Goal: Task Accomplishment & Management: Manage account settings

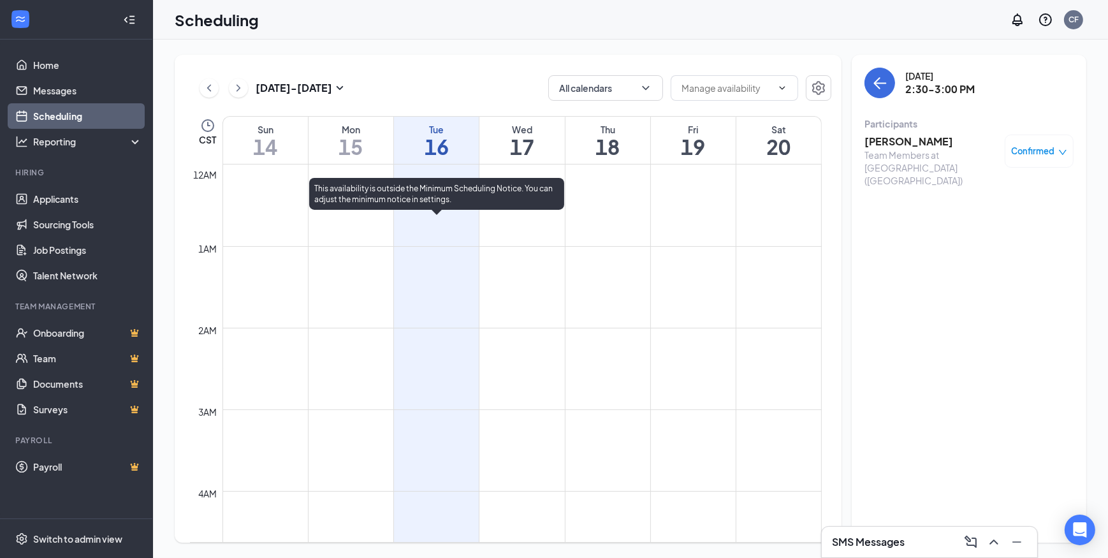
scroll to position [1090, 0]
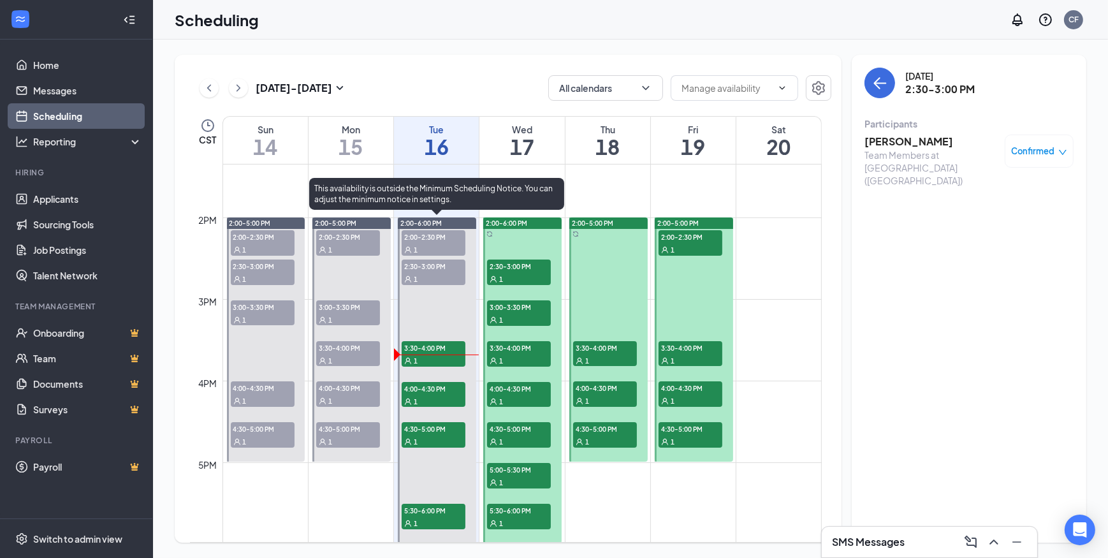
click at [430, 232] on span "2:00-2:30 PM" at bounding box center [434, 236] width 64 height 13
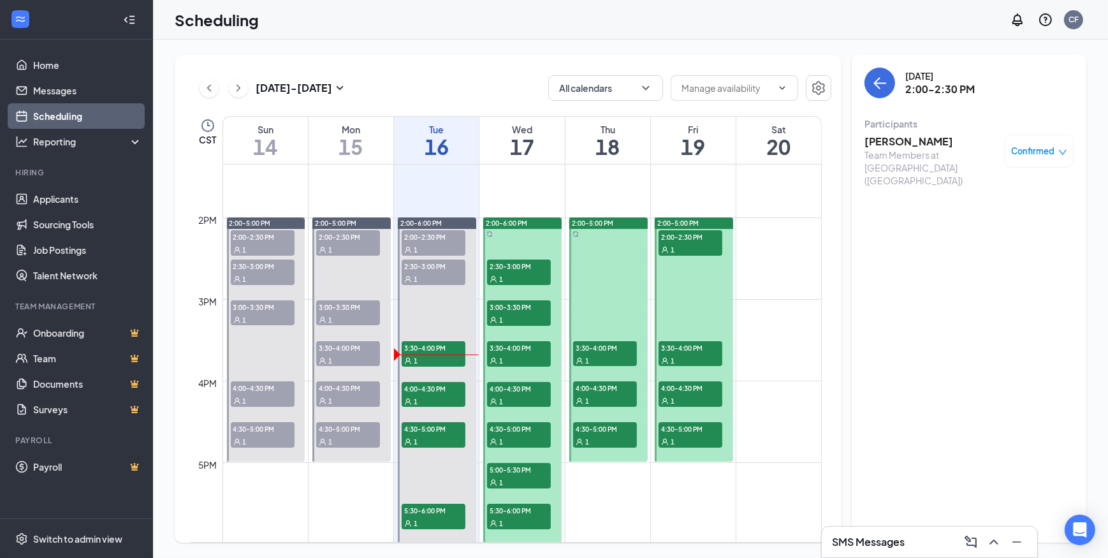
click at [912, 140] on h3 "[PERSON_NAME]" at bounding box center [931, 142] width 134 height 14
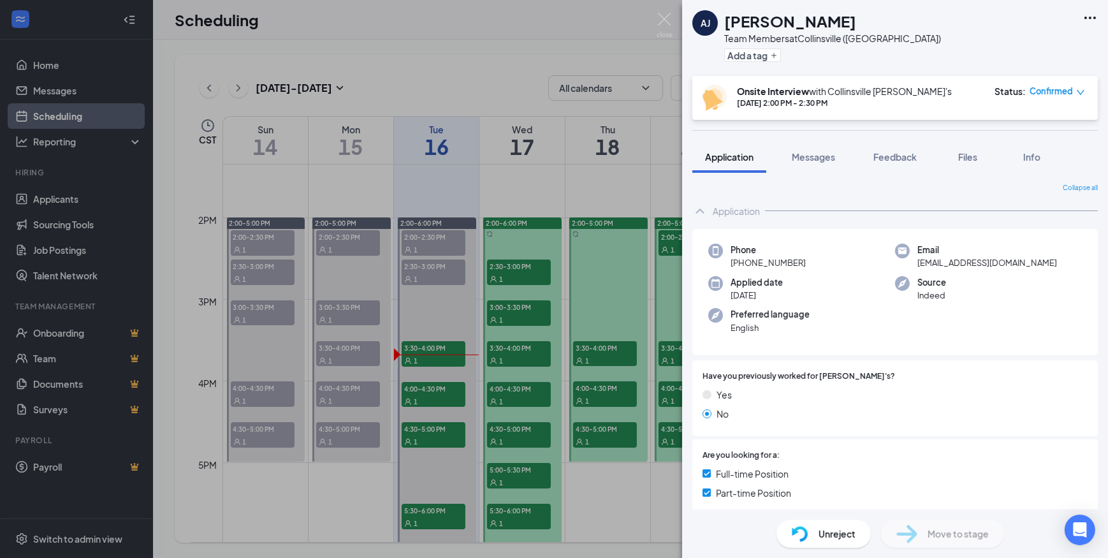
drag, startPoint x: 441, startPoint y: 306, endPoint x: 439, endPoint y: 295, distance: 10.9
click at [441, 307] on div "[PERSON_NAME] [PERSON_NAME] Team Members at [GEOGRAPHIC_DATA] ([GEOGRAPHIC_DATA…" at bounding box center [554, 279] width 1108 height 558
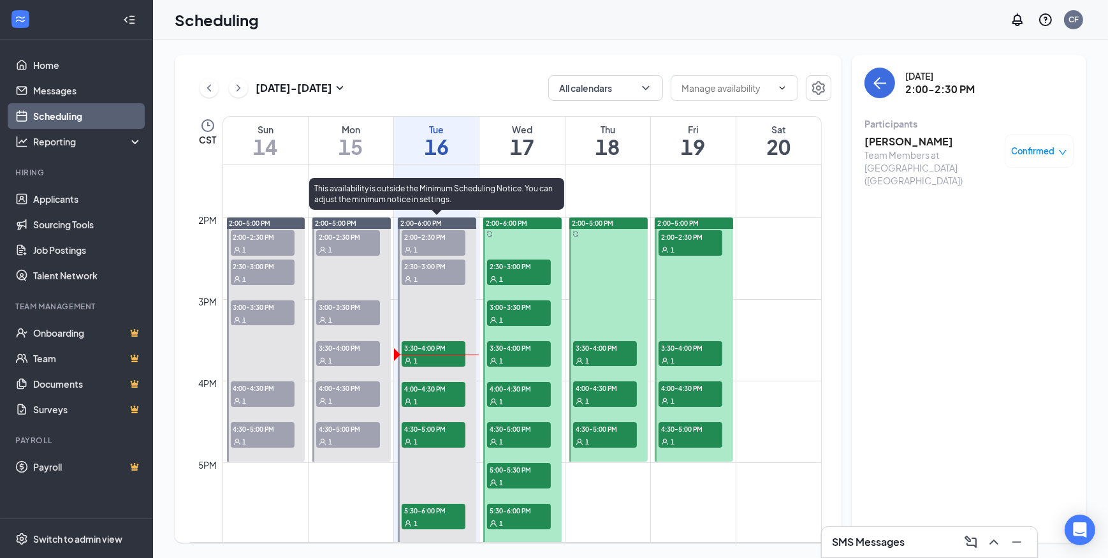
click at [440, 275] on div "1" at bounding box center [434, 278] width 64 height 13
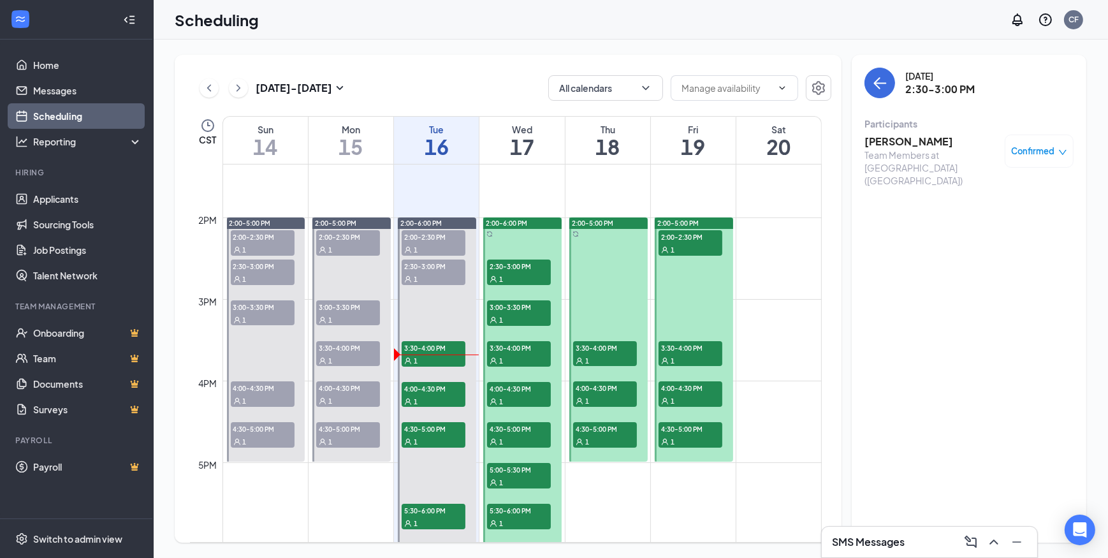
click at [891, 147] on h3 "[PERSON_NAME]" at bounding box center [931, 142] width 134 height 14
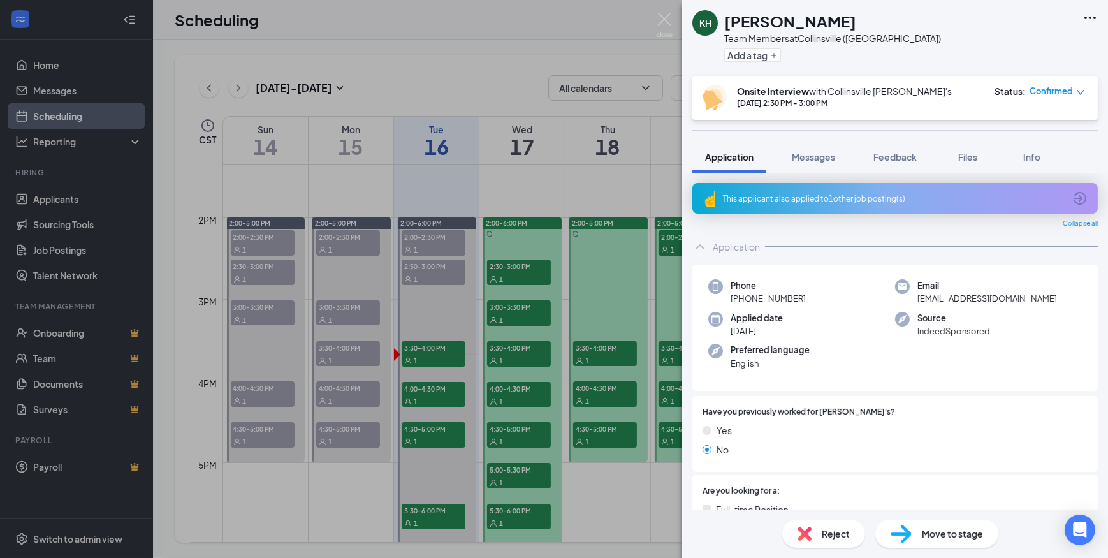
click at [819, 526] on div "Reject" at bounding box center [823, 534] width 83 height 28
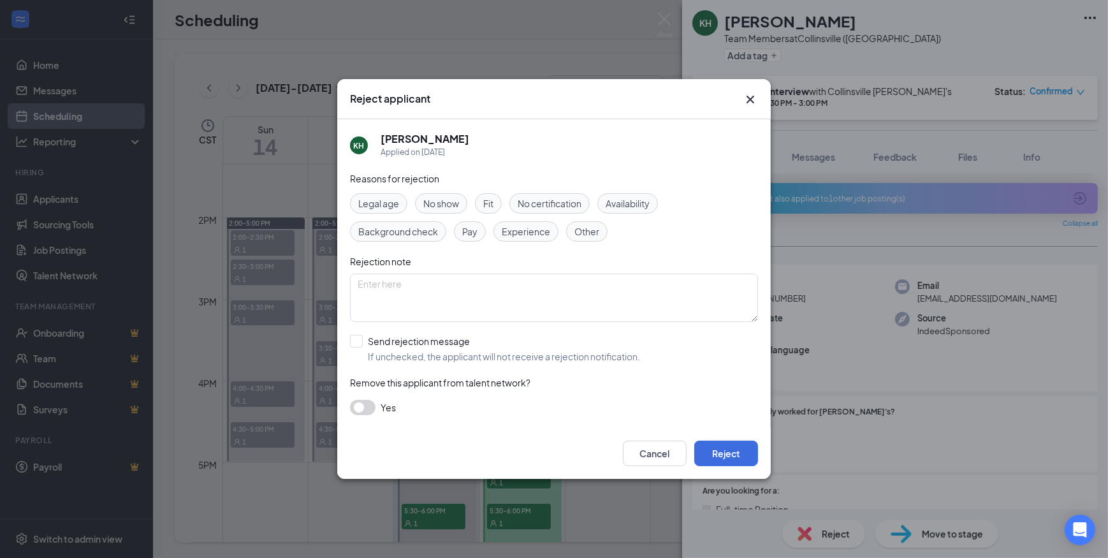
click at [434, 199] on span "No show" at bounding box center [441, 203] width 36 height 14
click at [745, 453] on button "Reject" at bounding box center [726, 454] width 64 height 26
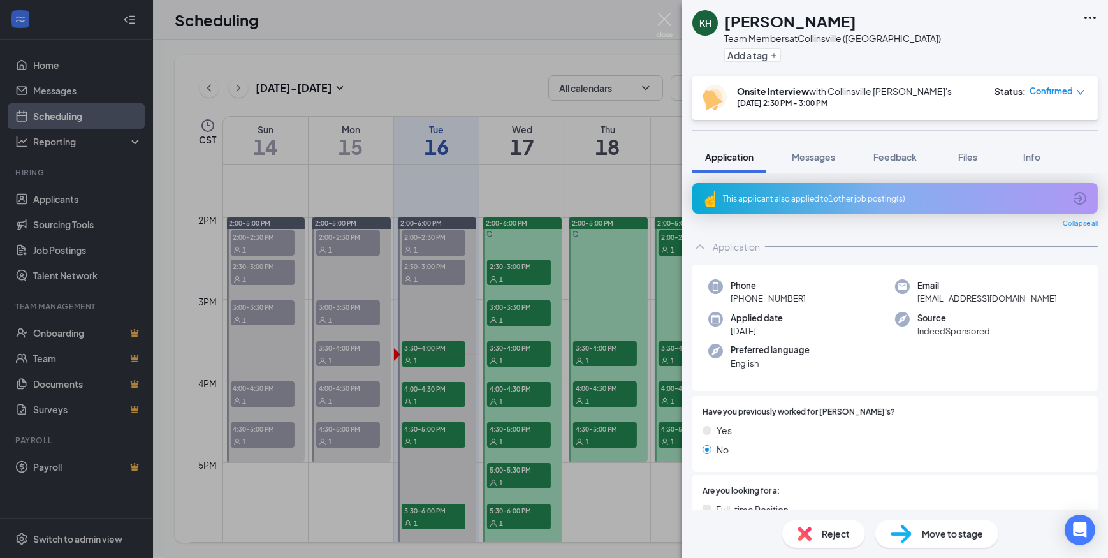
click at [431, 314] on div "KH [PERSON_NAME] Team Members at [GEOGRAPHIC_DATA] ([GEOGRAPHIC_DATA]) Add a ta…" at bounding box center [554, 279] width 1108 height 558
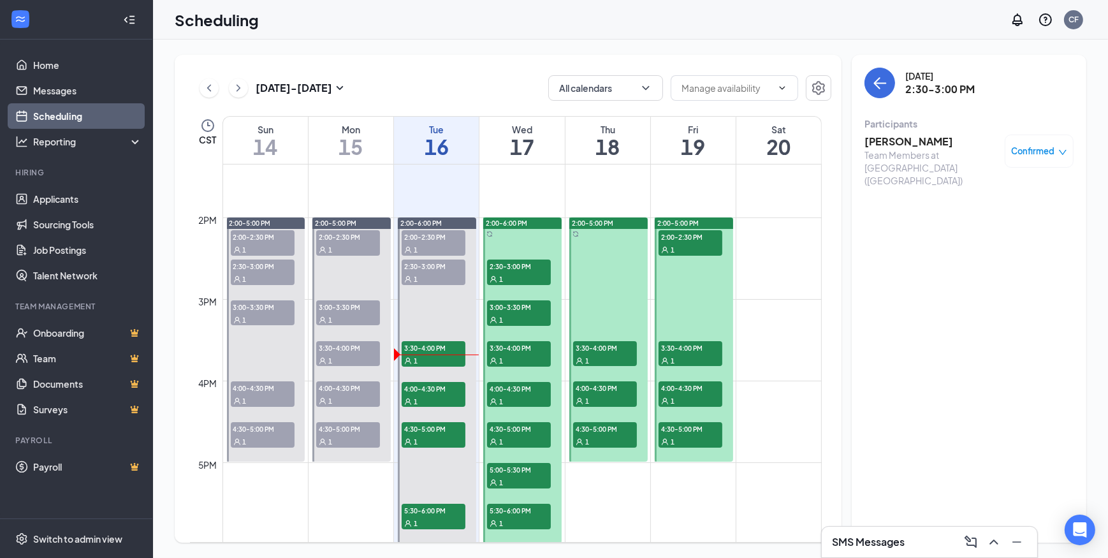
click at [426, 354] on div "1" at bounding box center [434, 360] width 64 height 13
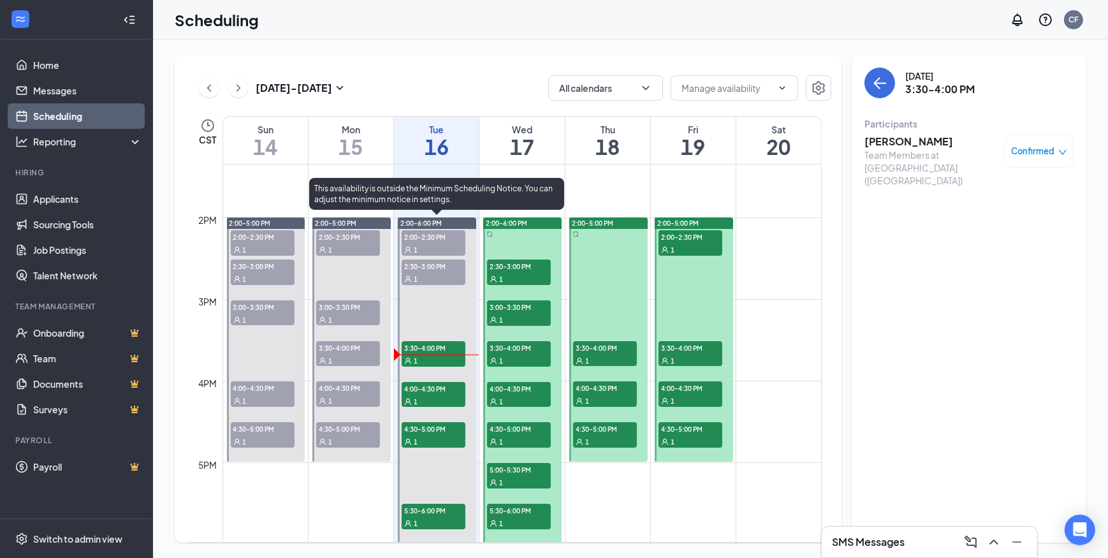
click at [426, 350] on span "3:30-4:00 PM" at bounding box center [434, 347] width 64 height 13
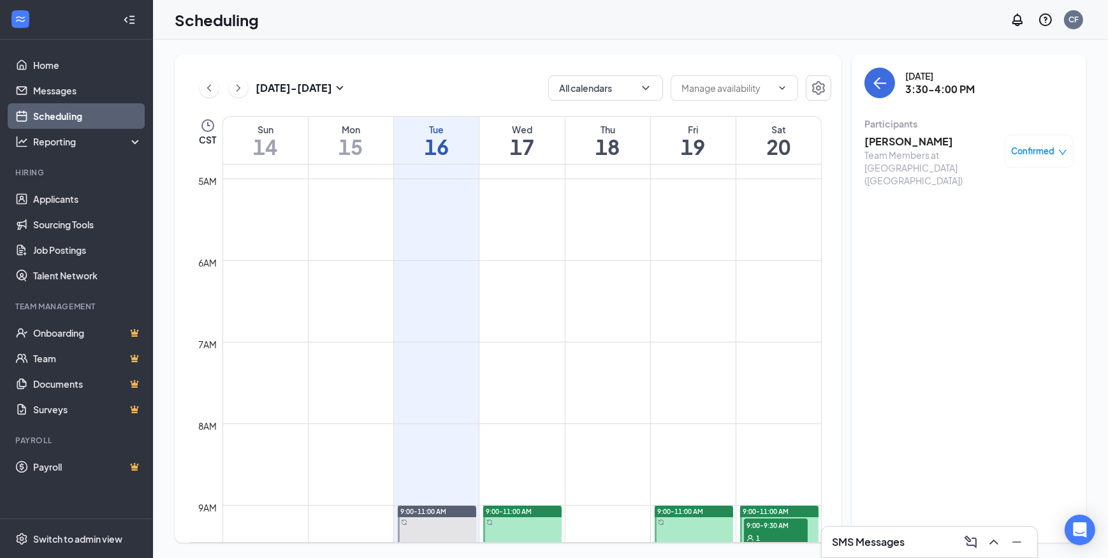
scroll to position [46, 0]
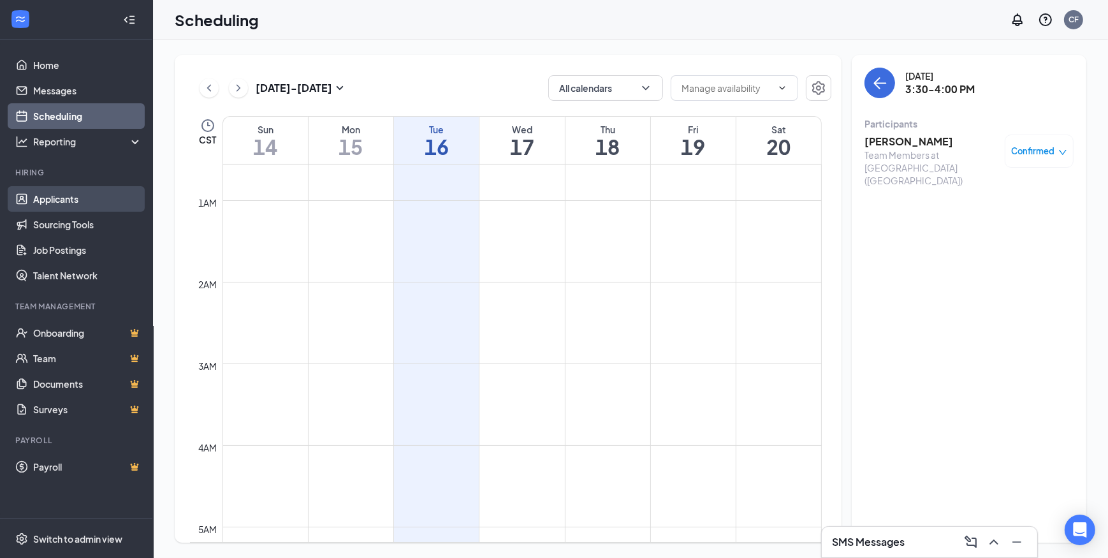
click at [50, 194] on link "Applicants" at bounding box center [87, 199] width 109 height 26
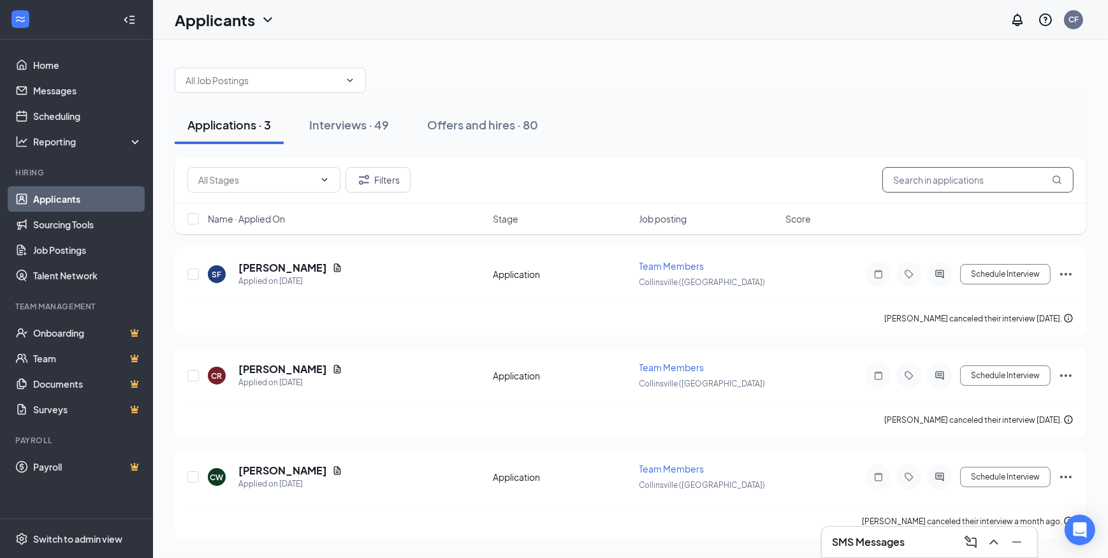
click at [925, 181] on input "text" at bounding box center [977, 180] width 191 height 26
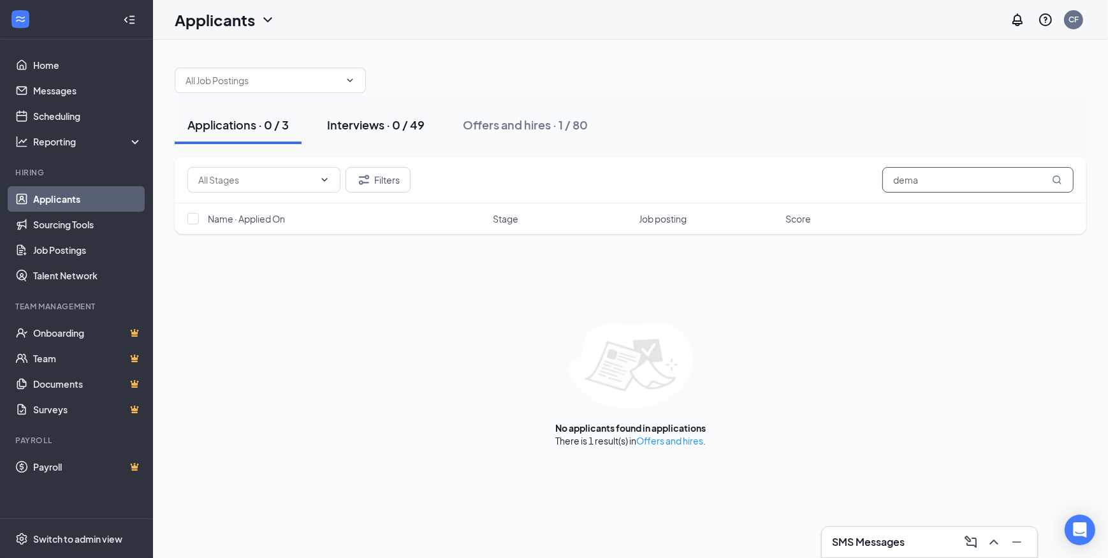
type input "dema"
click at [385, 128] on div "Interviews · 0 / 49" at bounding box center [376, 125] width 98 height 16
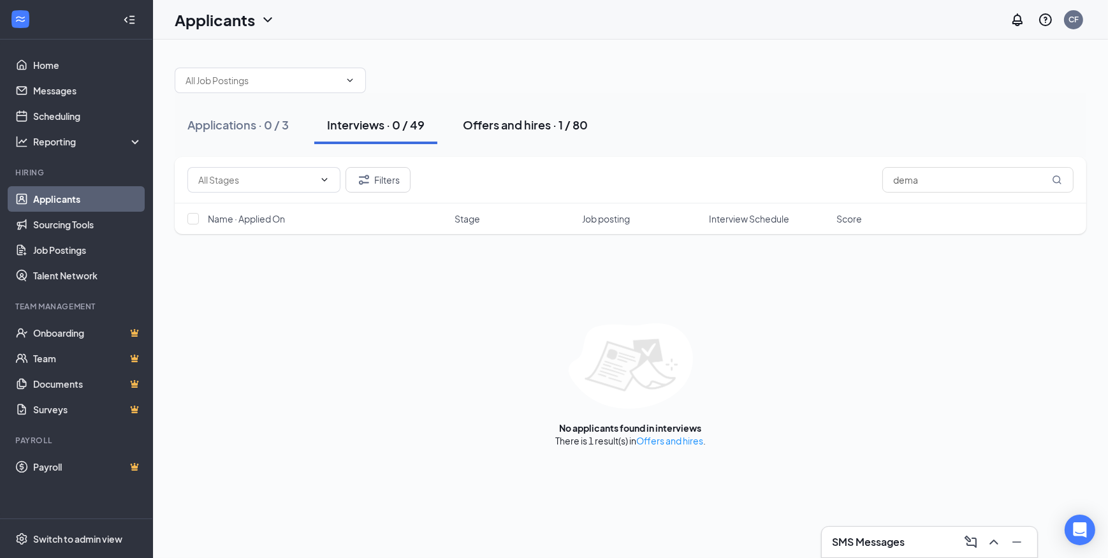
click at [532, 121] on div "Offers and hires · 1 / 80" at bounding box center [525, 125] width 125 height 16
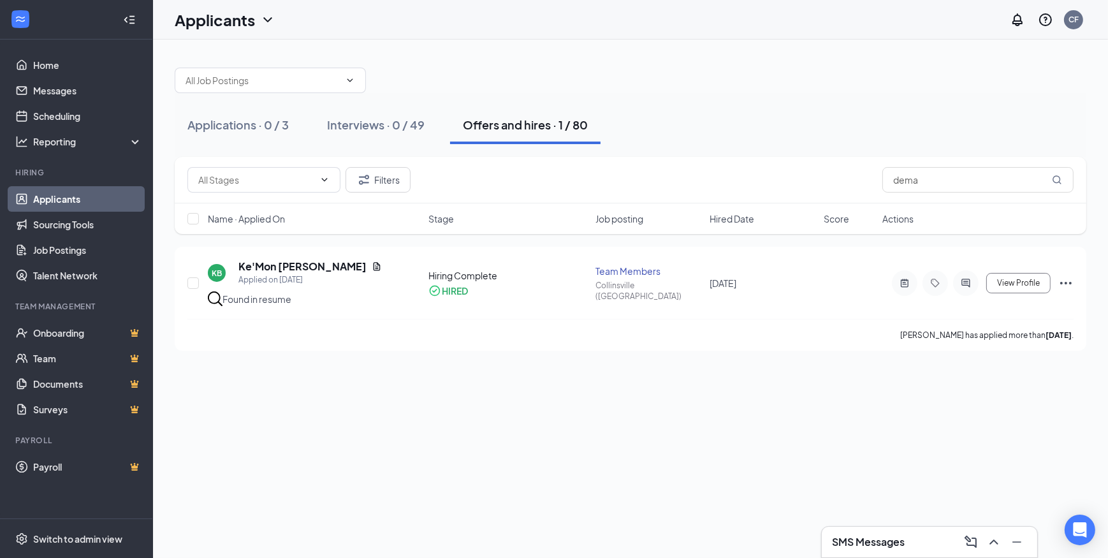
click at [613, 112] on div "Applications · 0 / 3 Interviews · 0 / 49 Offers and hires · 1 / 80" at bounding box center [631, 125] width 912 height 38
click at [122, 110] on link "Scheduling" at bounding box center [87, 116] width 109 height 26
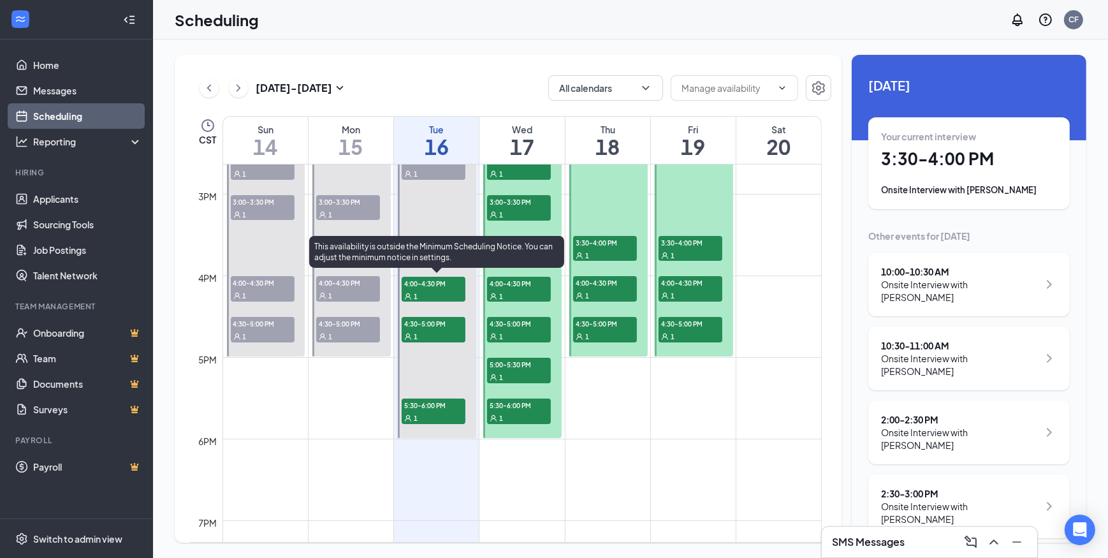
scroll to position [1205, 0]
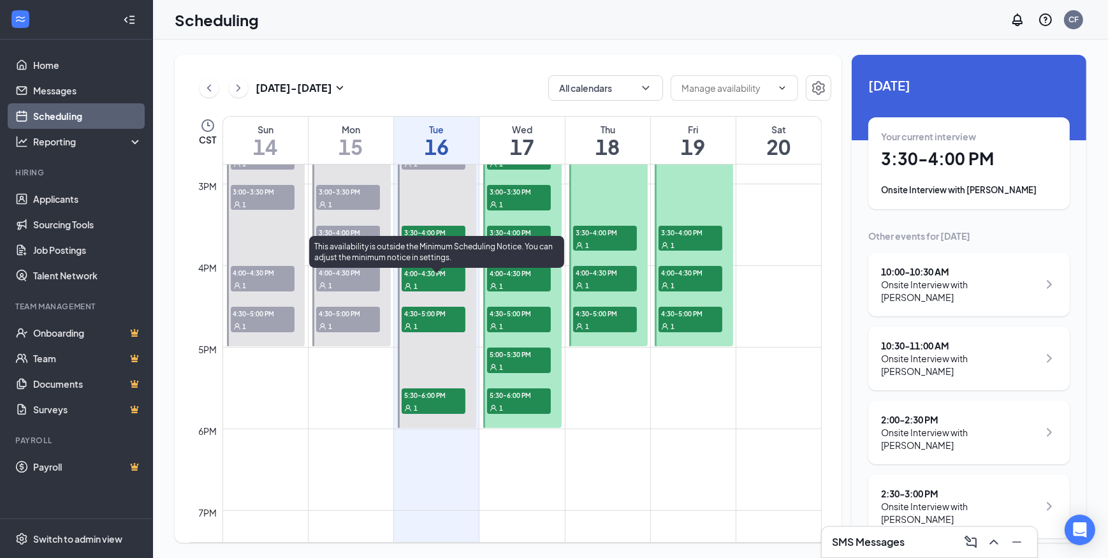
click at [416, 404] on span "1" at bounding box center [416, 408] width 4 height 9
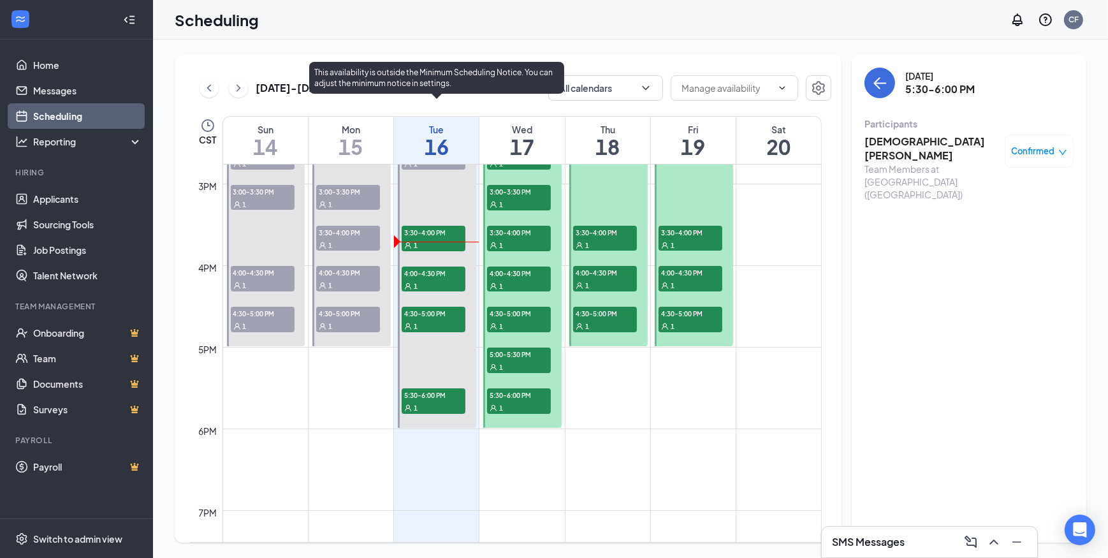
click at [427, 317] on span "4:30-5:00 PM" at bounding box center [434, 313] width 64 height 13
click at [441, 323] on div "1" at bounding box center [434, 325] width 64 height 13
click at [435, 229] on span "3:30-4:00 PM" at bounding box center [434, 232] width 64 height 13
click at [419, 272] on span "4:00-4:30 PM" at bounding box center [434, 272] width 64 height 13
